Goal: Download file/media

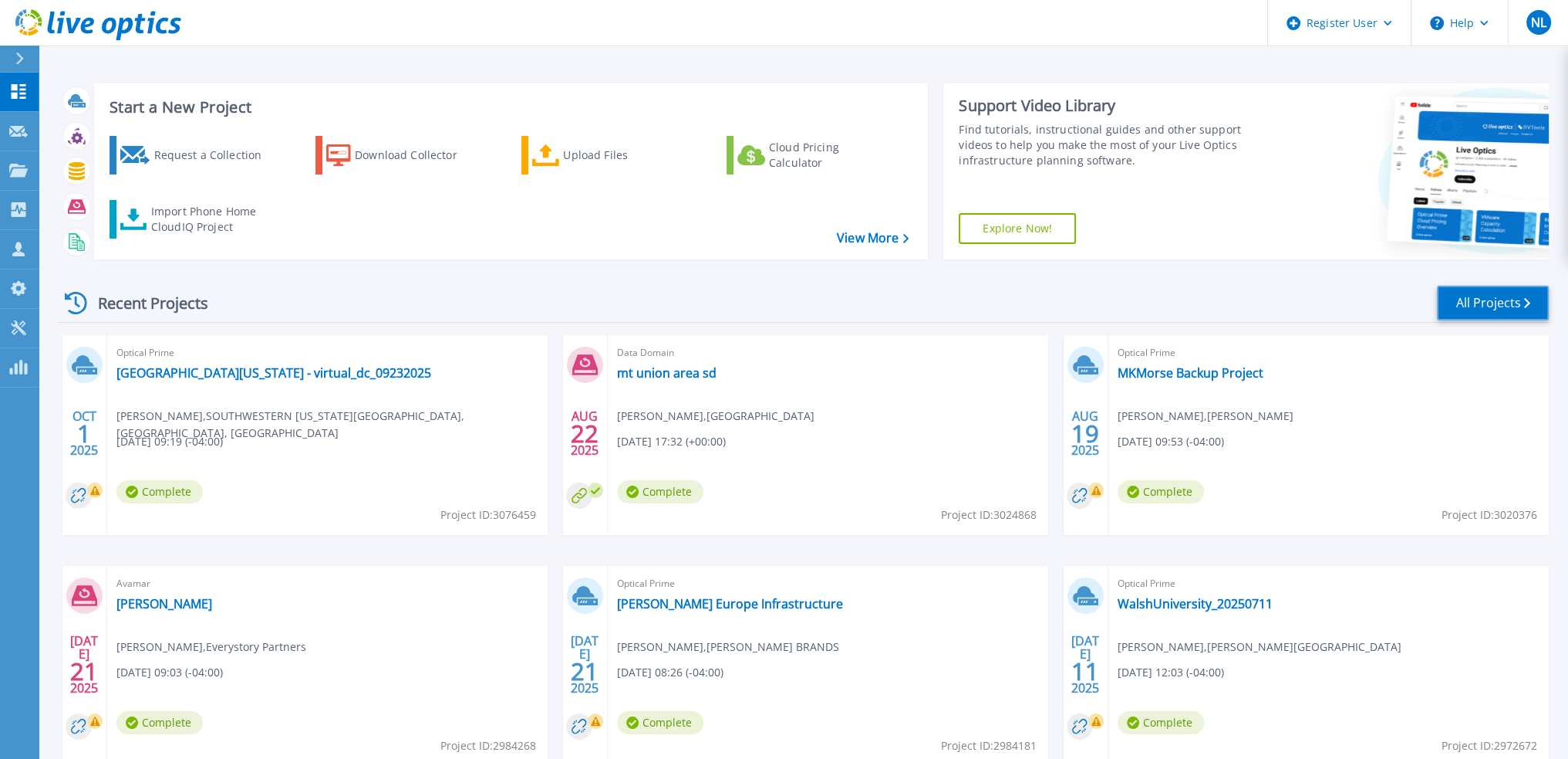
click at [1451, 296] on link "All Projects" at bounding box center [1493, 303] width 111 height 35
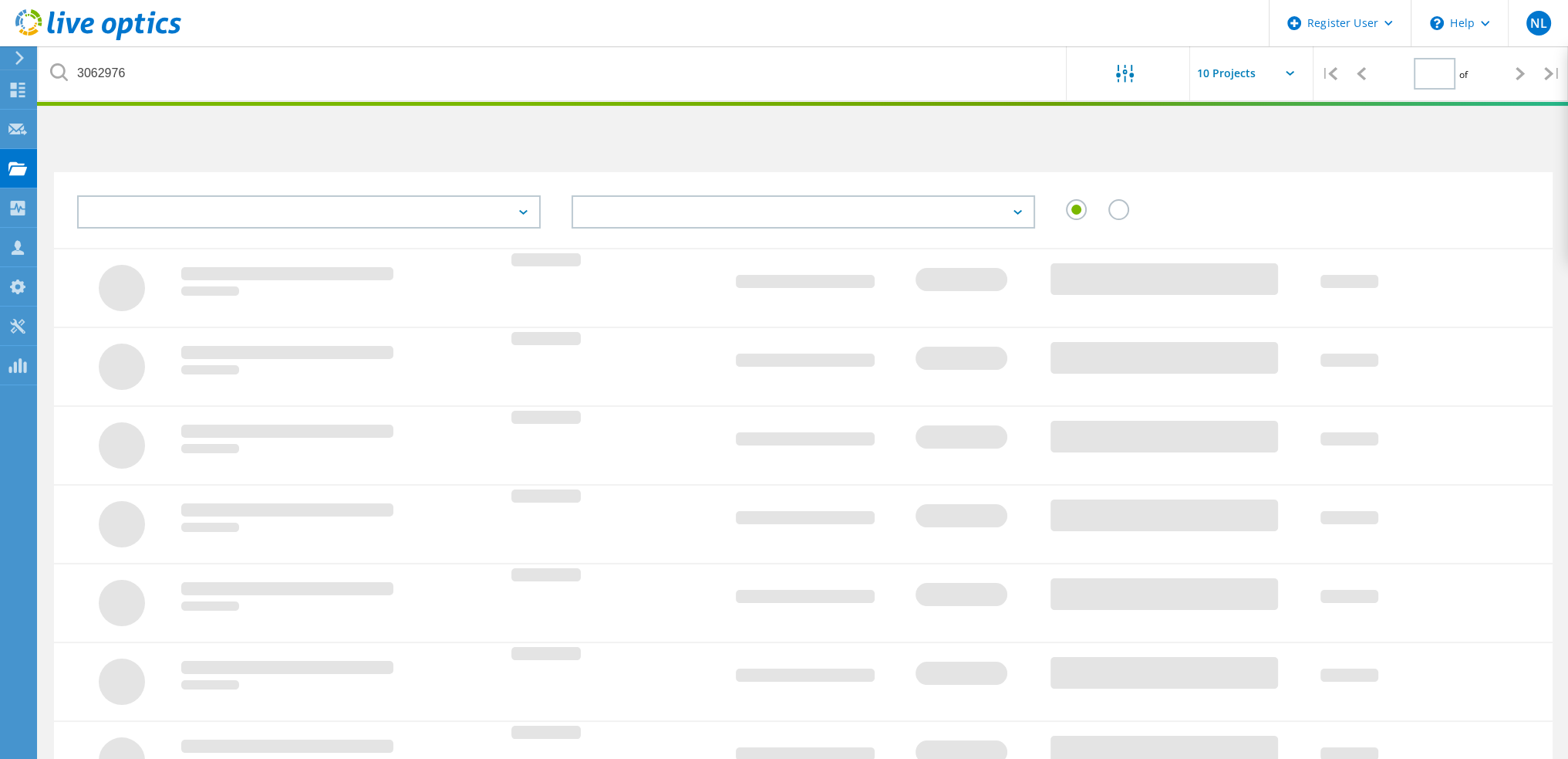
type input "1"
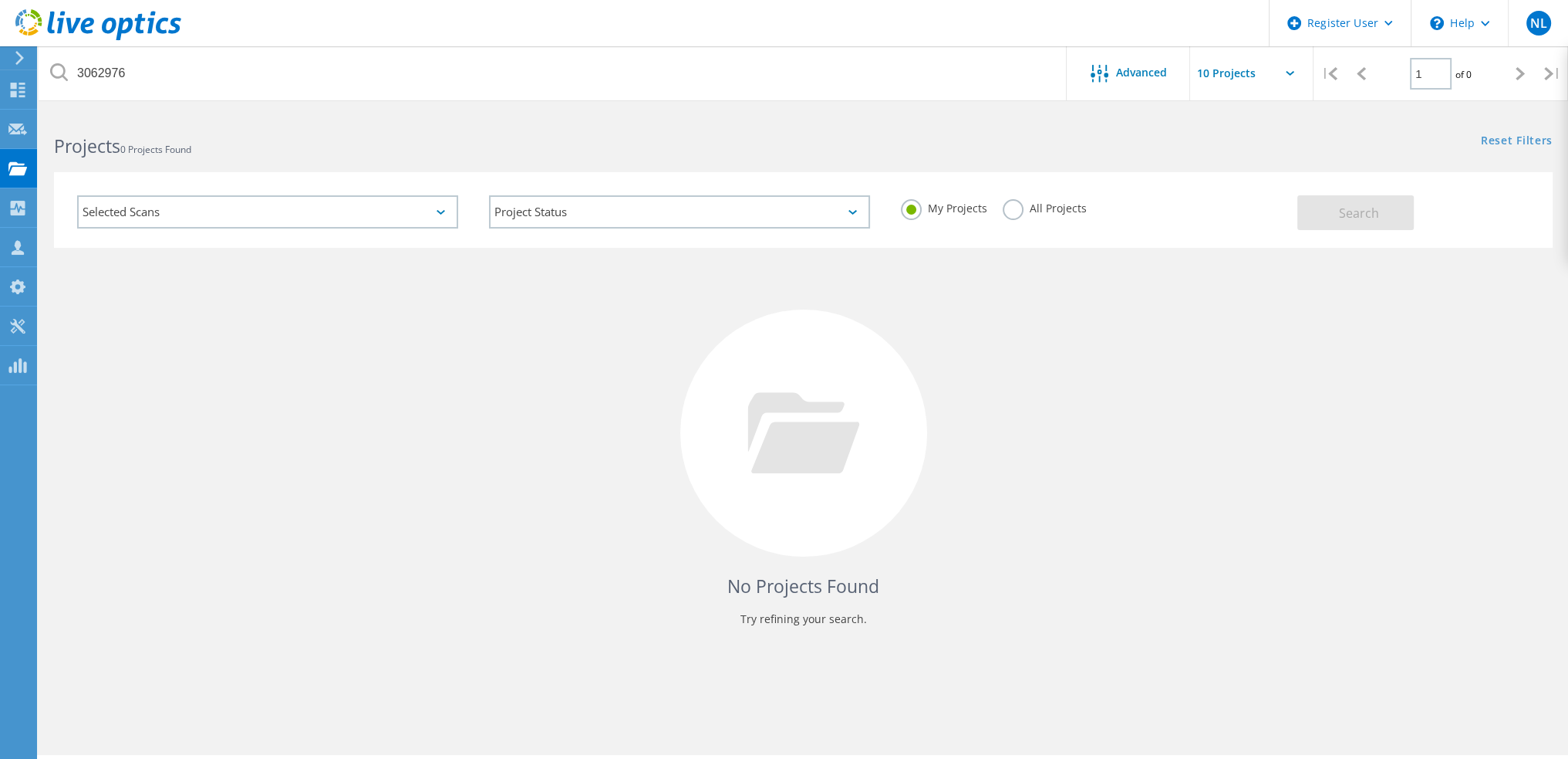
click at [1012, 211] on label "All Projects" at bounding box center [1044, 206] width 84 height 15
click at [0, 0] on input "All Projects" at bounding box center [0, 0] width 0 height 0
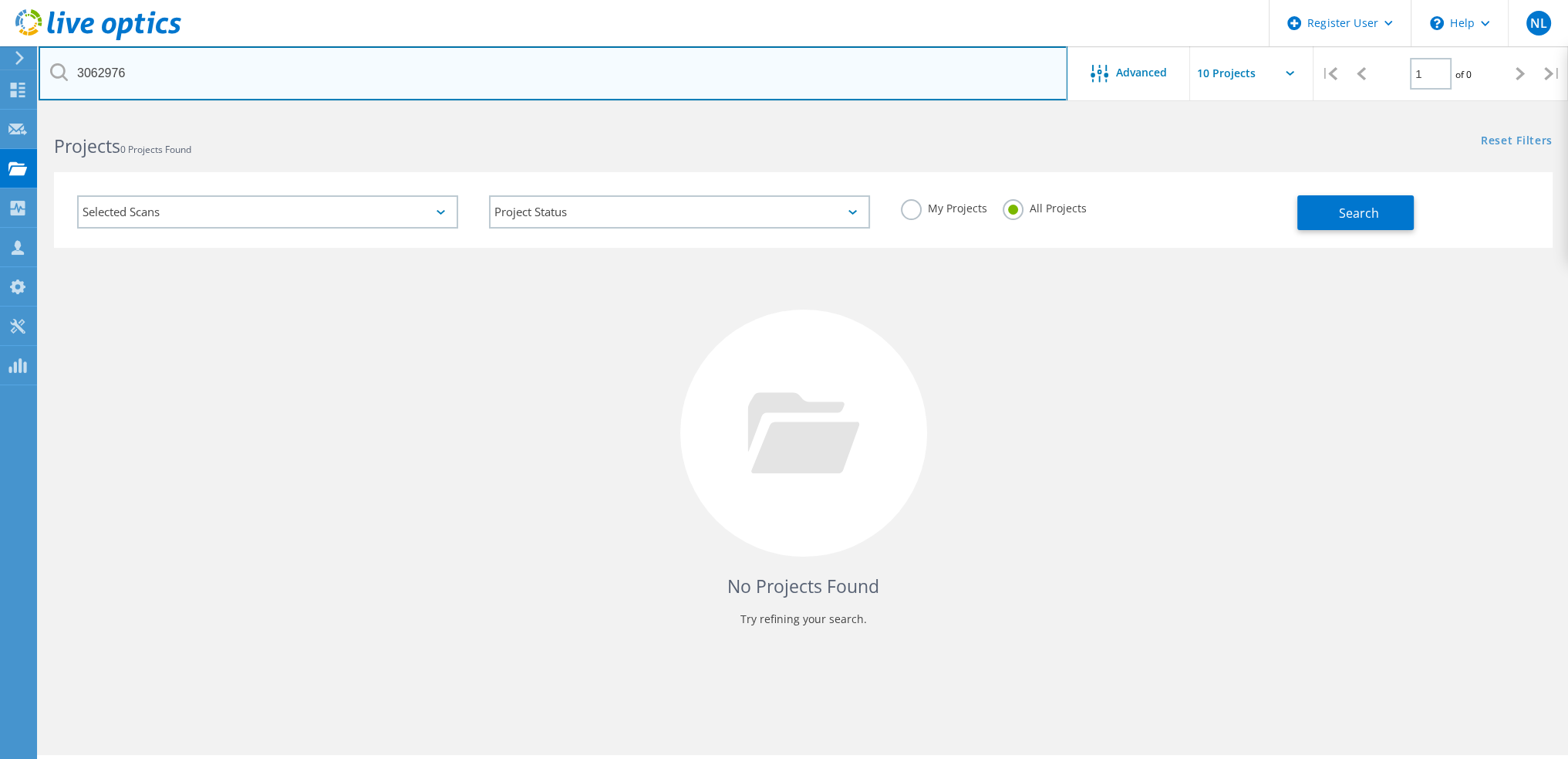
click at [460, 77] on input "3062976" at bounding box center [553, 73] width 1029 height 54
type input "3055445"
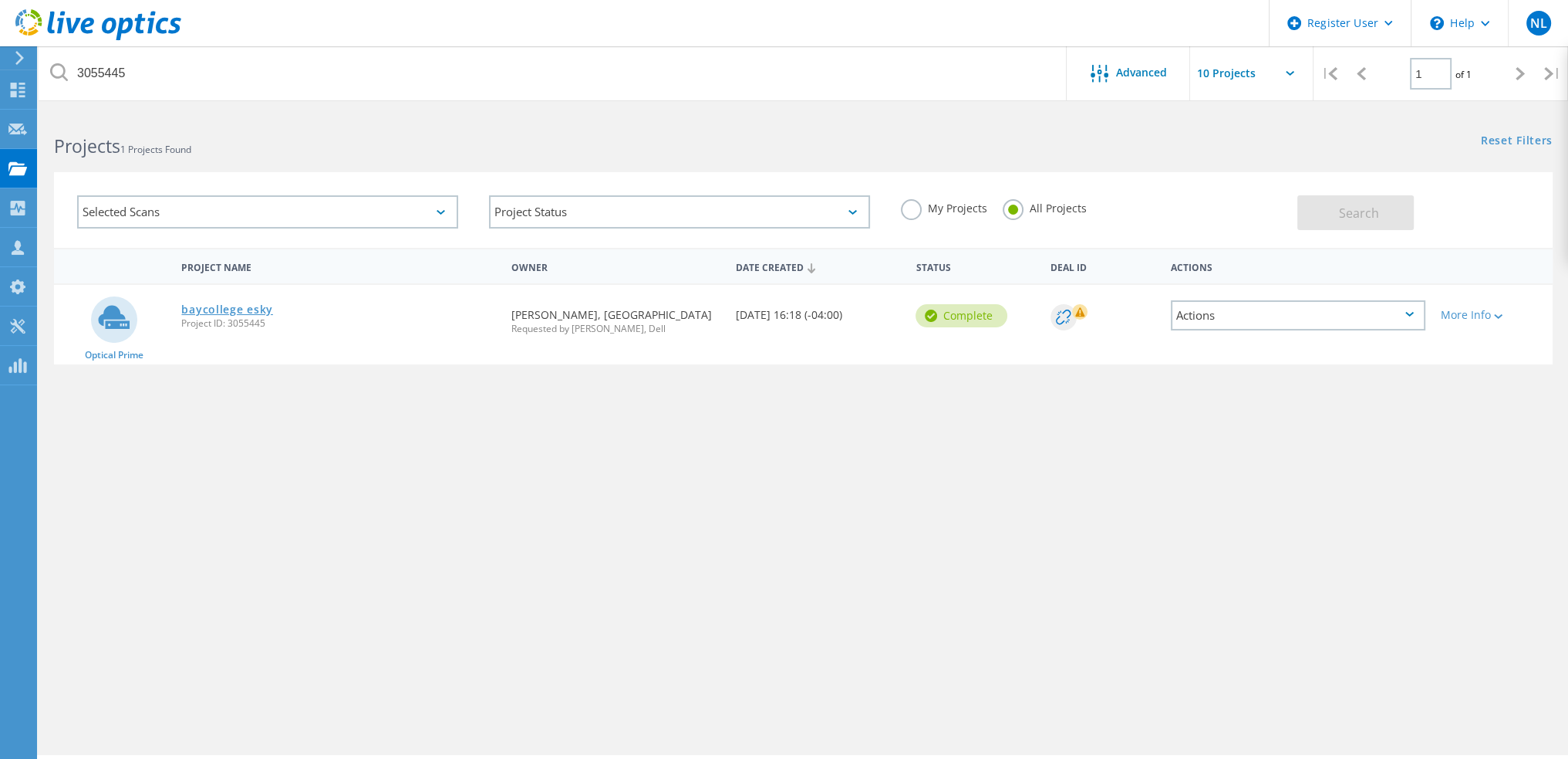
click at [238, 309] on link "baycollege esky" at bounding box center [227, 309] width 92 height 11
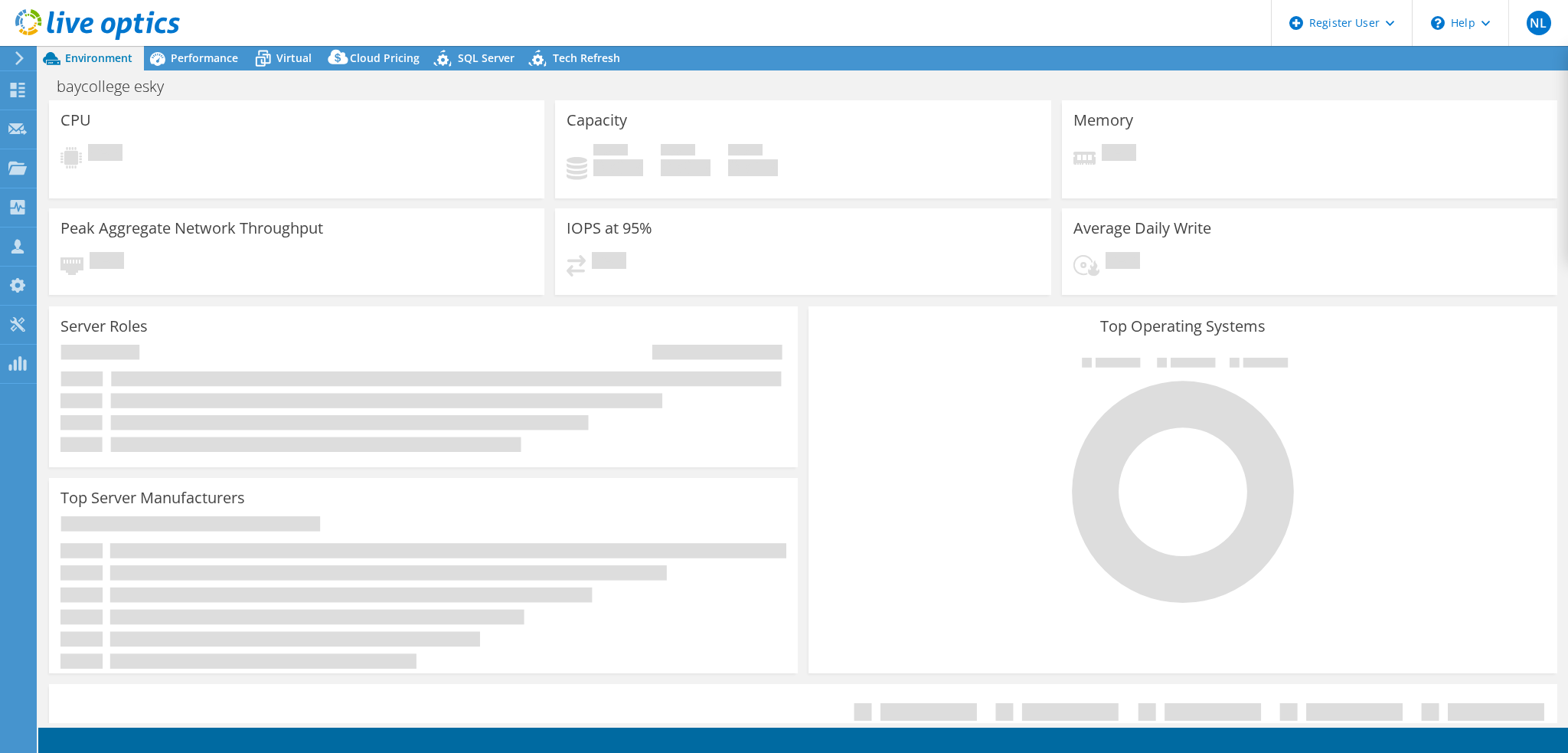
select select "USD"
radio input "true"
radio input "false"
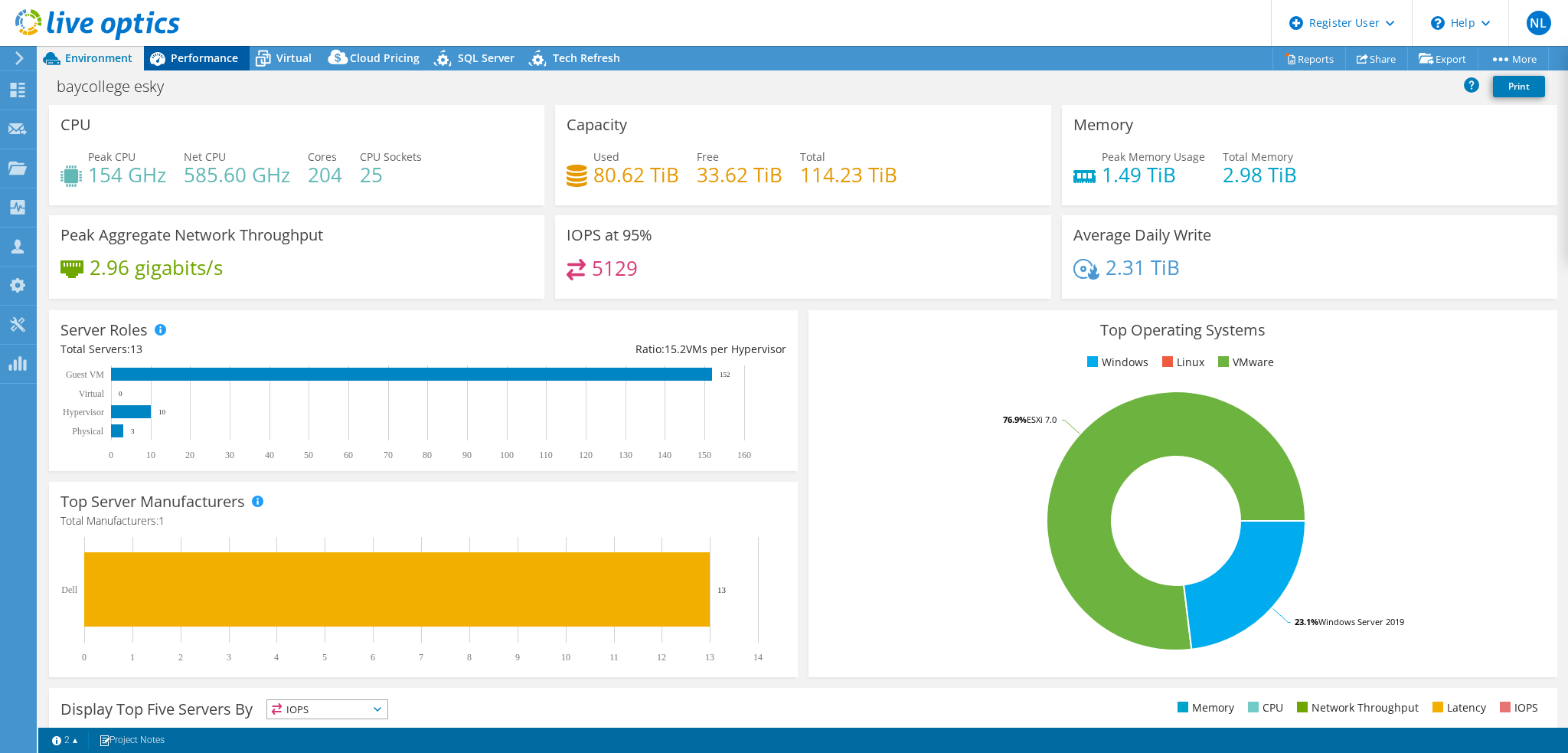
click at [213, 56] on span "Performance" at bounding box center [204, 57] width 68 height 15
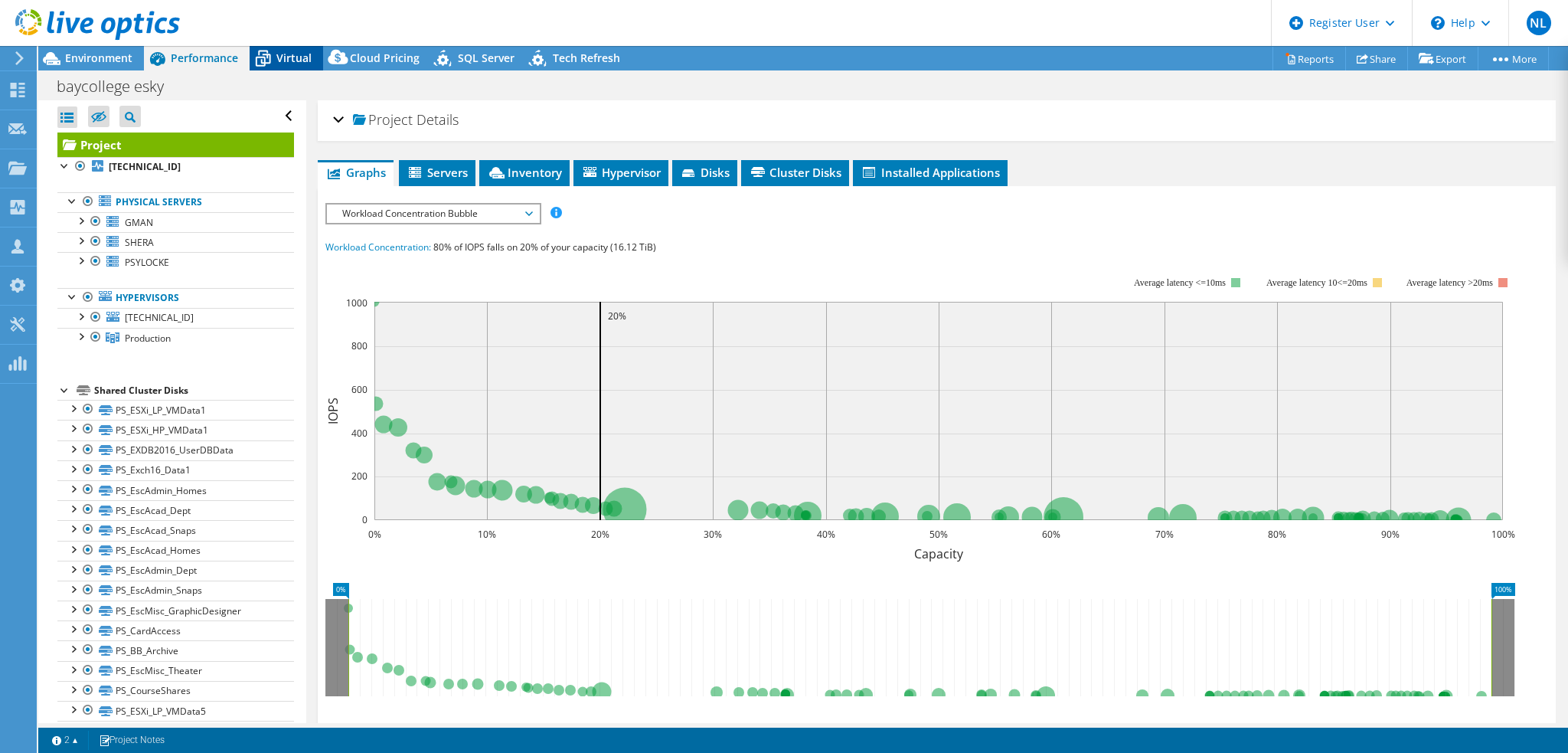
click at [278, 61] on span "Virtual" at bounding box center [293, 57] width 35 height 15
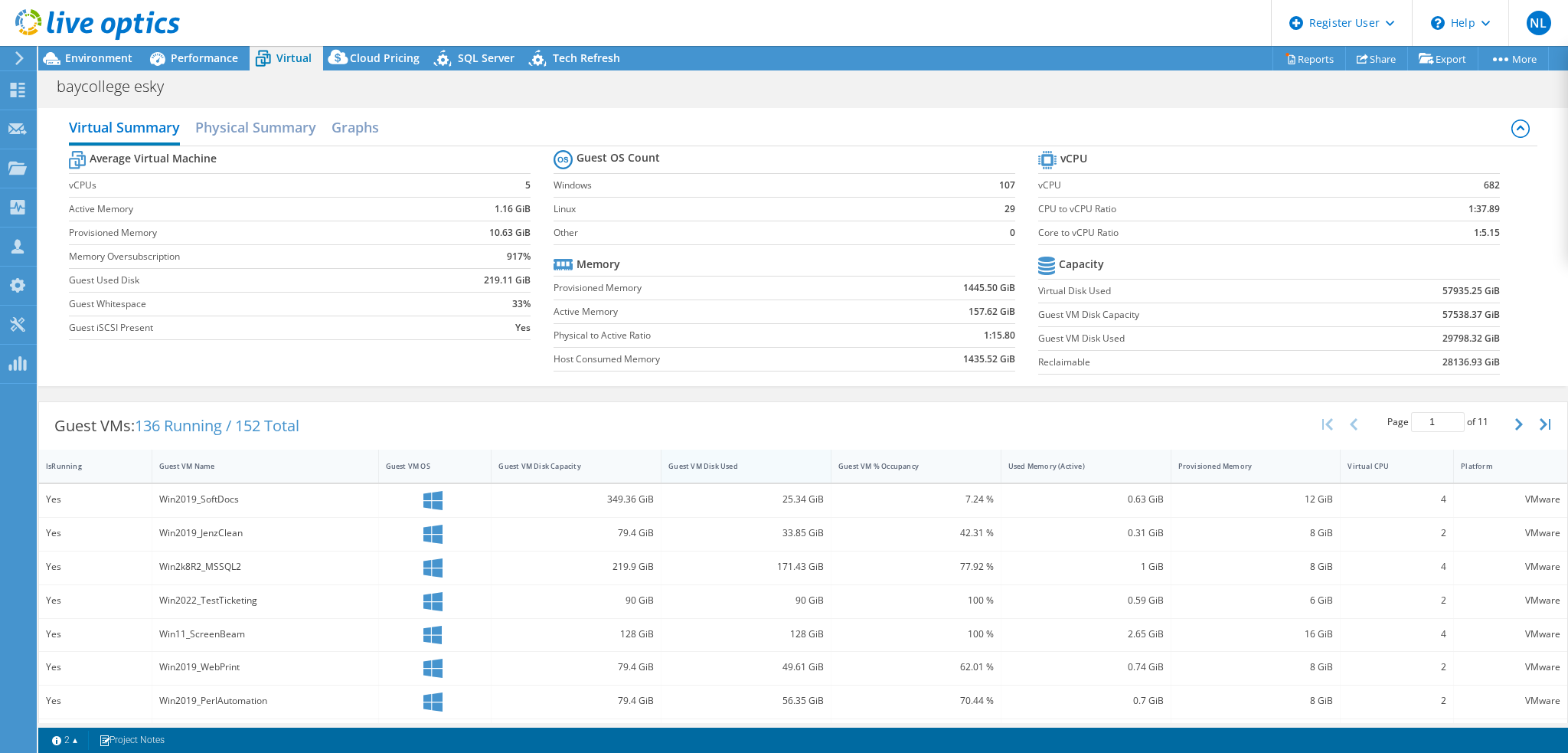
click at [764, 466] on div "Guest VM Disk Used" at bounding box center [737, 467] width 137 height 10
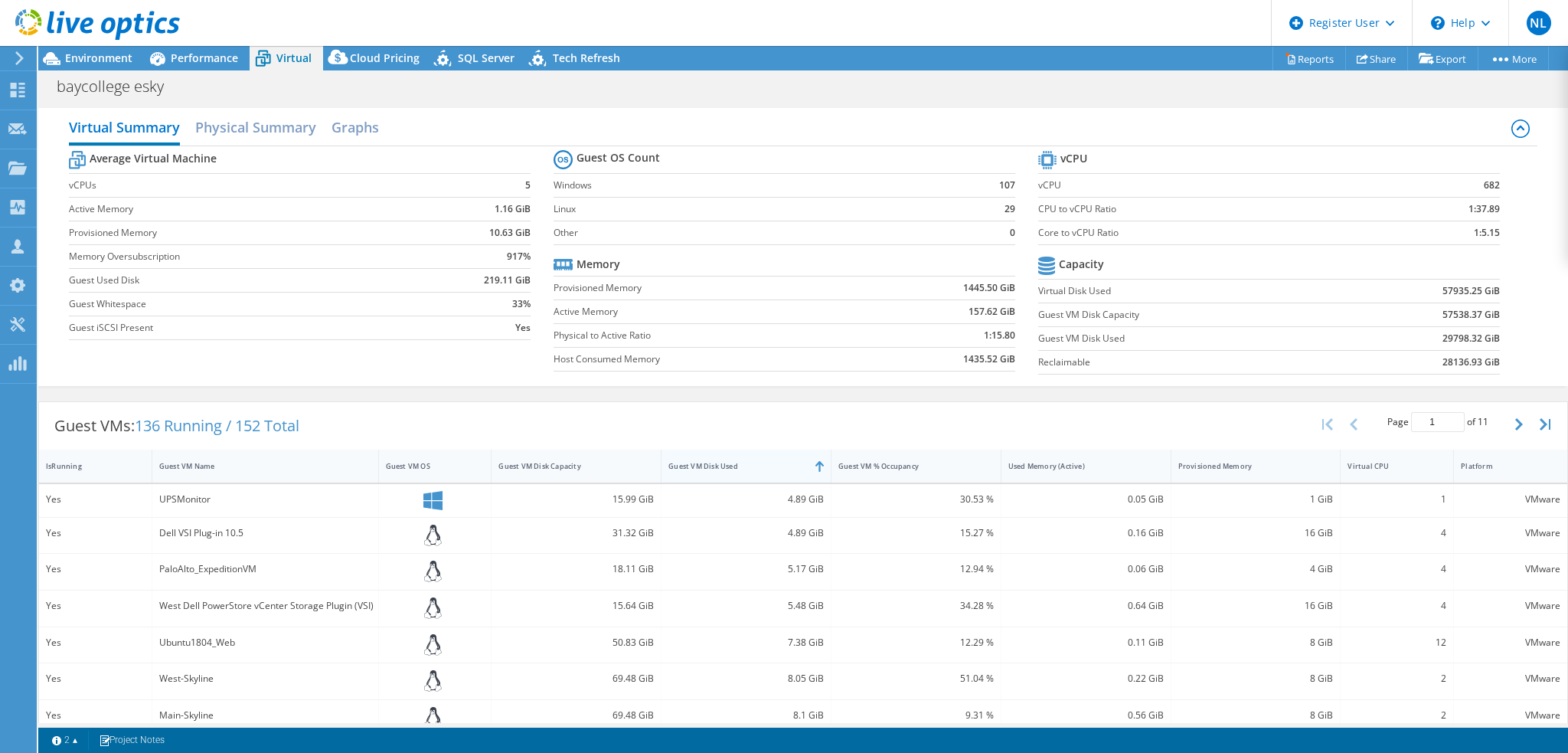
click at [764, 466] on div "Guest VM Disk Used" at bounding box center [737, 467] width 137 height 10
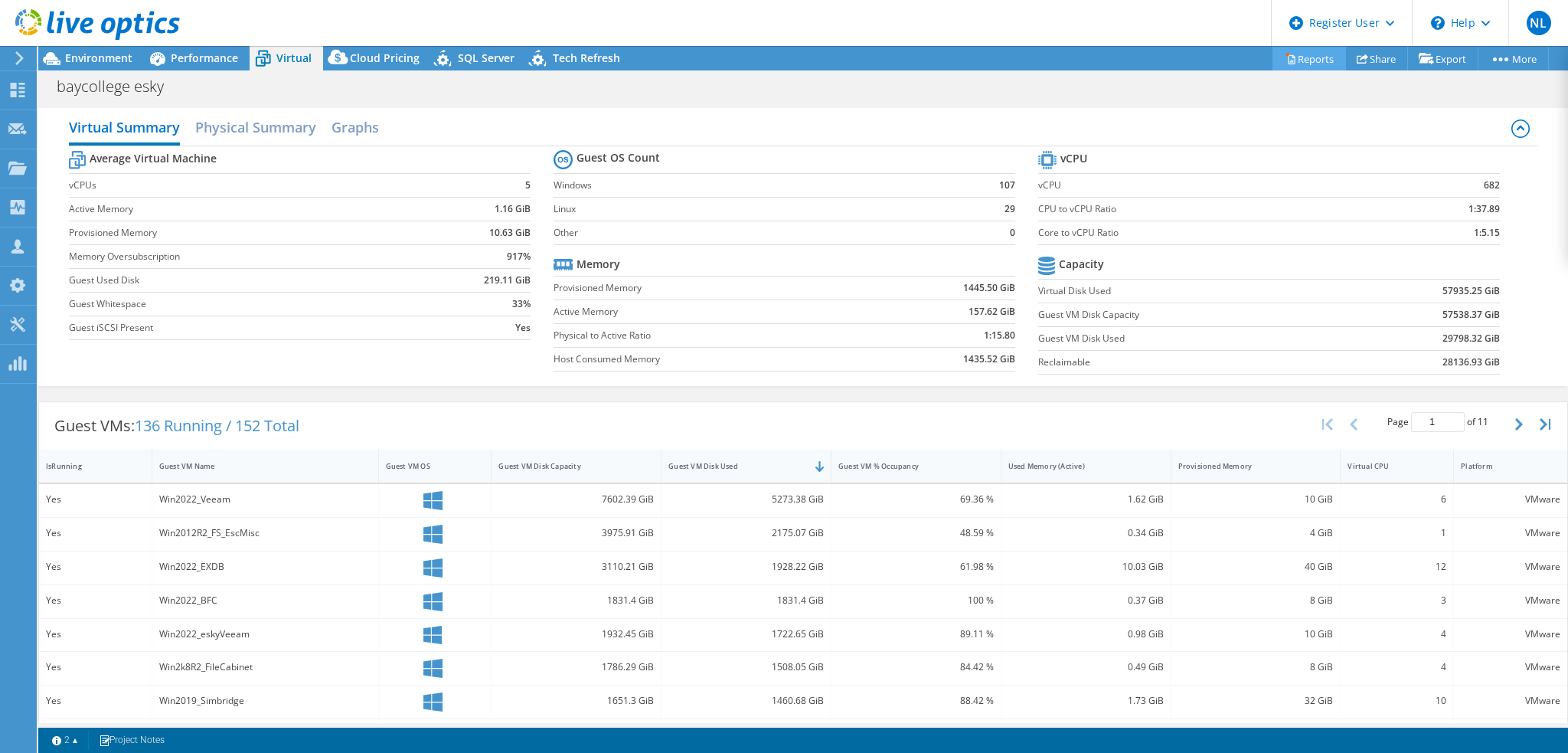
click at [1286, 51] on link "Reports" at bounding box center [1309, 58] width 74 height 24
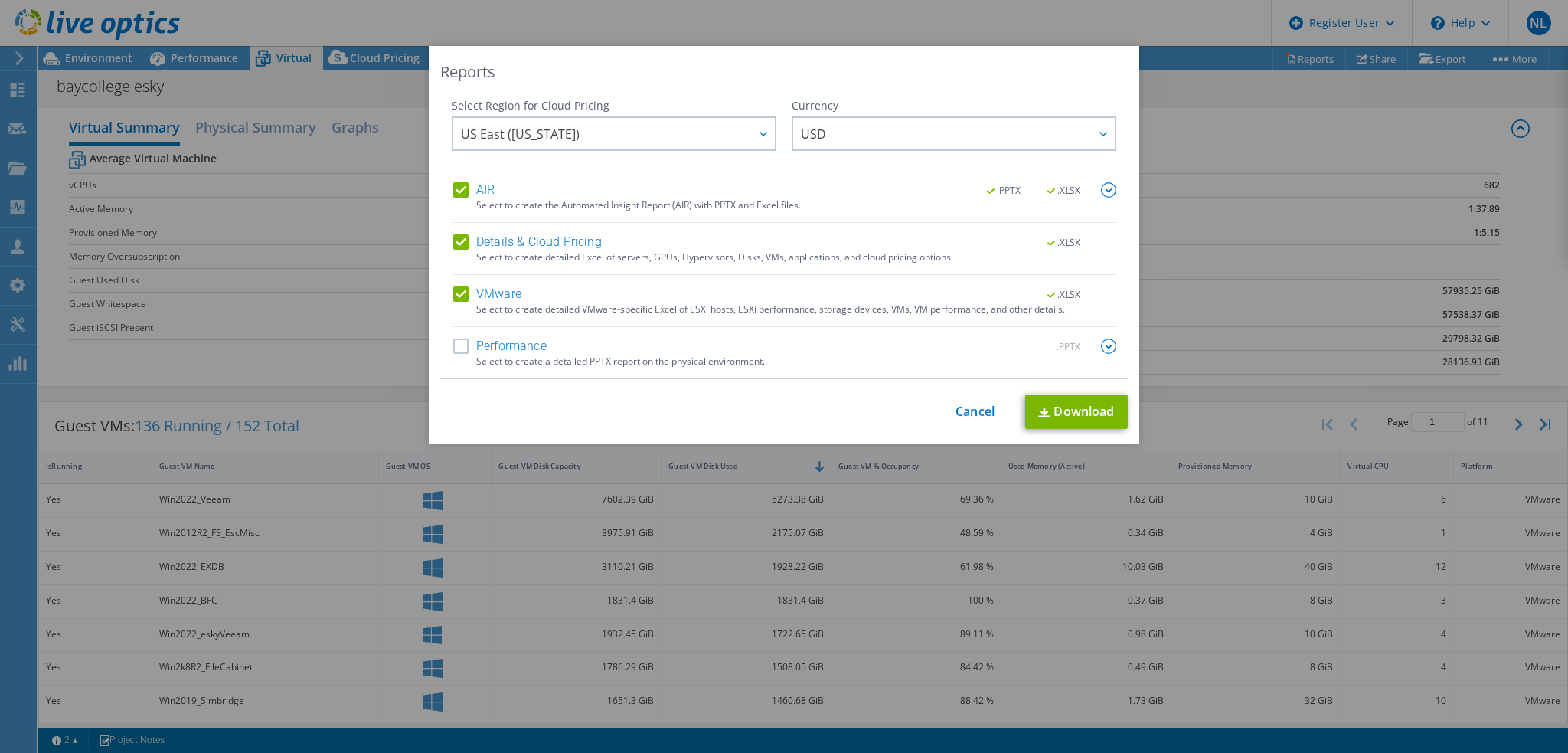
click at [454, 186] on label "AIR" at bounding box center [474, 190] width 41 height 15
click at [0, 0] on input "AIR" at bounding box center [0, 0] width 0 height 0
click at [457, 244] on label "Details & Cloud Pricing" at bounding box center [527, 242] width 148 height 15
click at [0, 0] on input "Details & Cloud Pricing" at bounding box center [0, 0] width 0 height 0
click at [1081, 405] on link "Download" at bounding box center [1077, 412] width 103 height 34
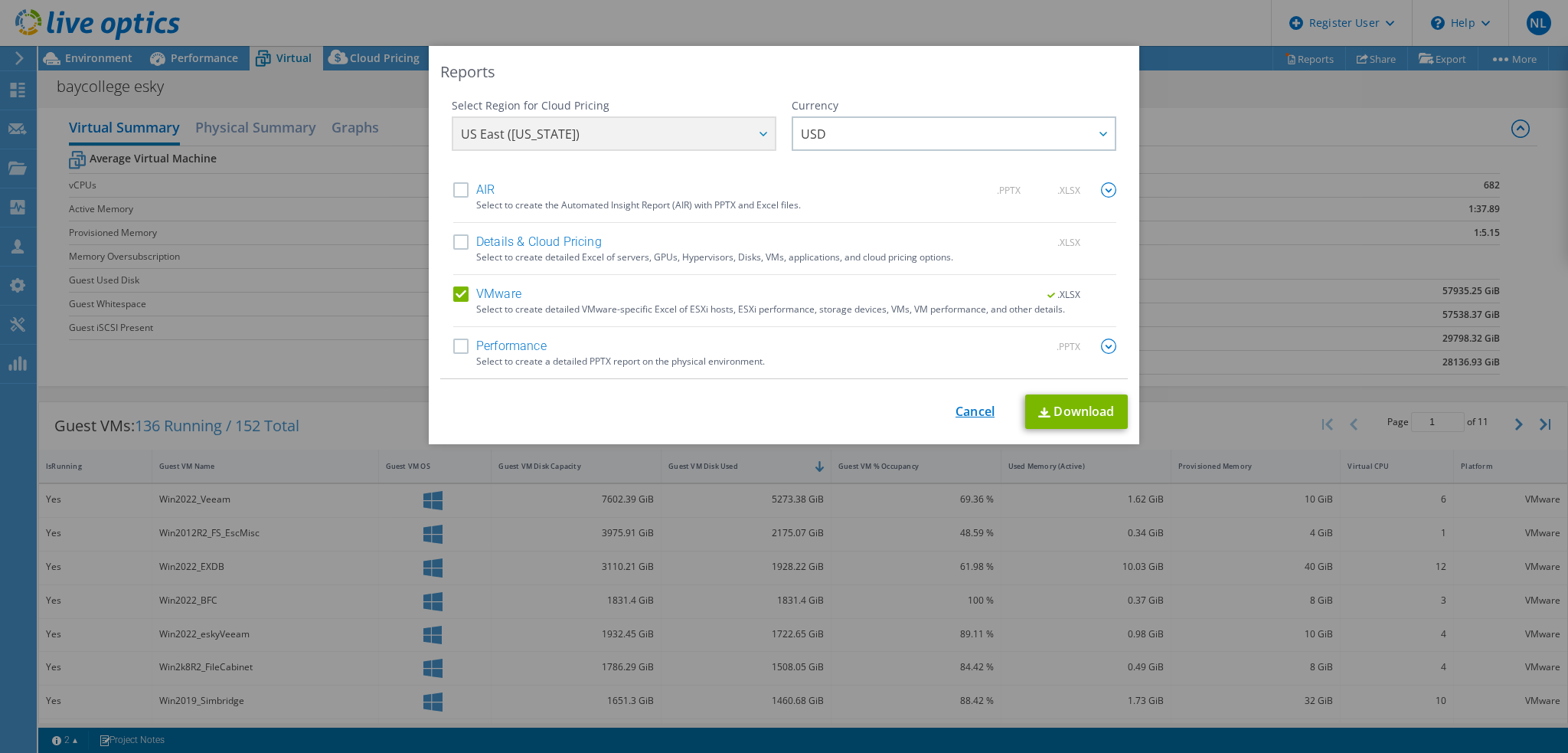
click at [964, 404] on link "Cancel" at bounding box center [975, 411] width 39 height 15
